Goal: Transaction & Acquisition: Purchase product/service

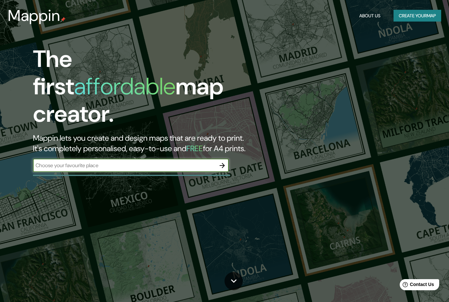
click at [225, 162] on icon "button" at bounding box center [222, 166] width 8 height 8
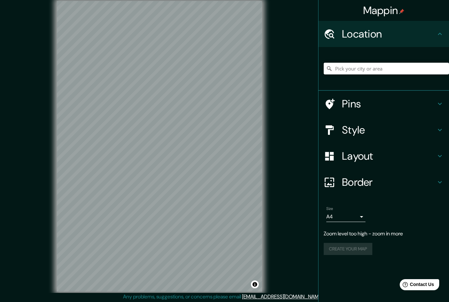
click at [380, 67] on input "Pick your city or area" at bounding box center [386, 69] width 125 height 12
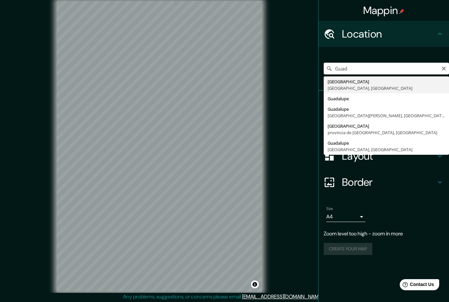
type input "[GEOGRAPHIC_DATA], [GEOGRAPHIC_DATA], [GEOGRAPHIC_DATA]"
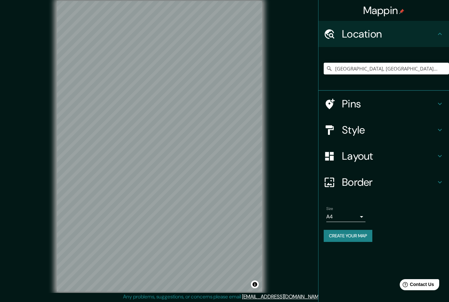
click at [363, 128] on h4 "Style" at bounding box center [389, 129] width 94 height 13
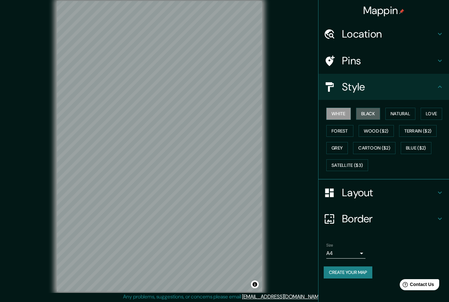
click at [371, 113] on button "Black" at bounding box center [368, 114] width 24 height 12
click at [405, 113] on button "Natural" at bounding box center [401, 114] width 30 height 12
click at [434, 109] on button "Love" at bounding box center [432, 114] width 22 height 12
click at [404, 112] on button "Natural" at bounding box center [401, 114] width 30 height 12
click at [423, 188] on h4 "Layout" at bounding box center [389, 192] width 94 height 13
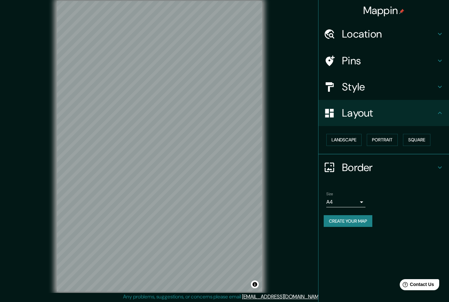
click at [348, 140] on button "Landscape" at bounding box center [344, 140] width 35 height 12
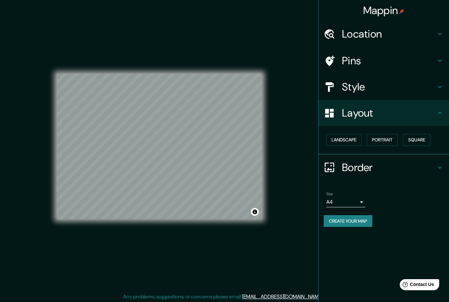
click at [385, 141] on button "Portrait" at bounding box center [382, 140] width 31 height 12
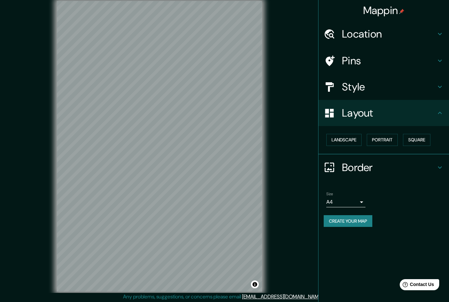
click at [349, 137] on button "Landscape" at bounding box center [344, 140] width 35 height 12
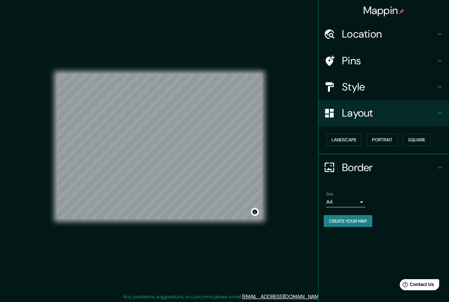
click at [435, 91] on h4 "Style" at bounding box center [389, 86] width 94 height 13
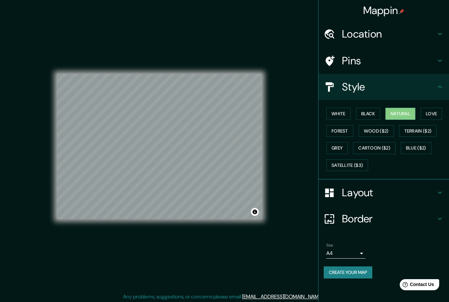
click at [435, 110] on button "Love" at bounding box center [432, 114] width 22 height 12
click at [344, 129] on button "Forest" at bounding box center [340, 131] width 27 height 12
click at [342, 146] on button "Grey" at bounding box center [338, 148] width 22 height 12
click at [343, 129] on button "Forest" at bounding box center [340, 131] width 27 height 12
click at [431, 113] on button "Love" at bounding box center [432, 114] width 22 height 12
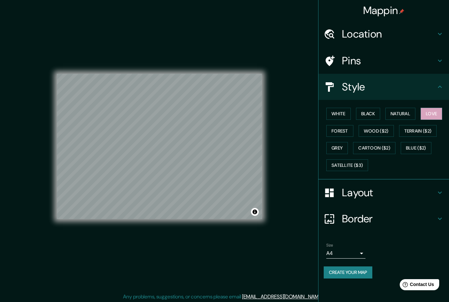
click at [352, 270] on button "Create your map" at bounding box center [348, 272] width 49 height 12
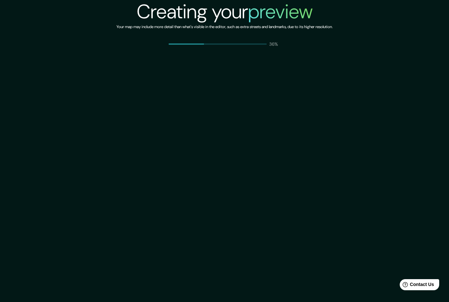
click at [8, 299] on div "Creating your preview Your map may include more detail than what's visible in t…" at bounding box center [224, 151] width 449 height 302
